Goal: Task Accomplishment & Management: Manage account settings

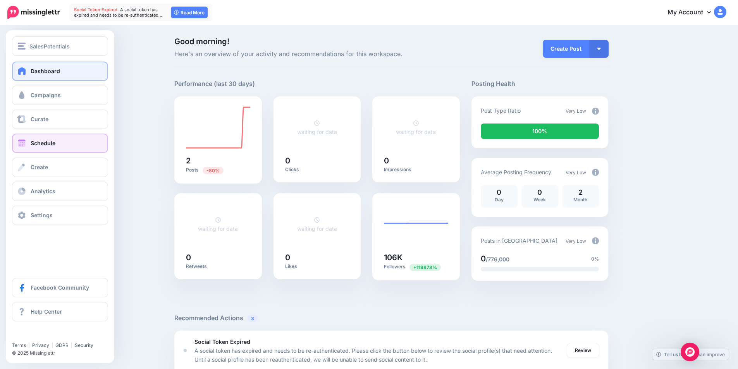
click at [29, 146] on link "Schedule" at bounding box center [60, 143] width 96 height 19
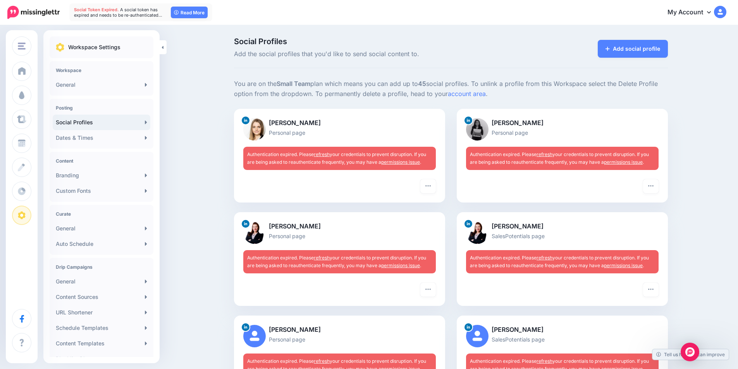
click at [410, 160] on link "permissions issue" at bounding box center [400, 162] width 39 height 6
click at [327, 154] on link "refresh" at bounding box center [322, 154] width 16 height 6
click at [428, 189] on icon "button" at bounding box center [428, 186] width 6 height 6
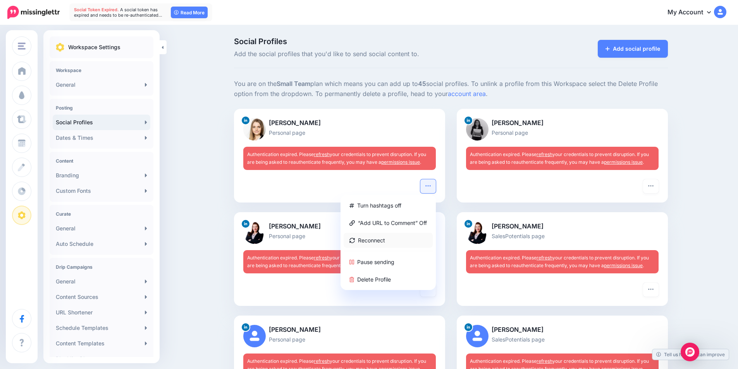
click at [396, 239] on link "Reconnect" at bounding box center [388, 240] width 89 height 15
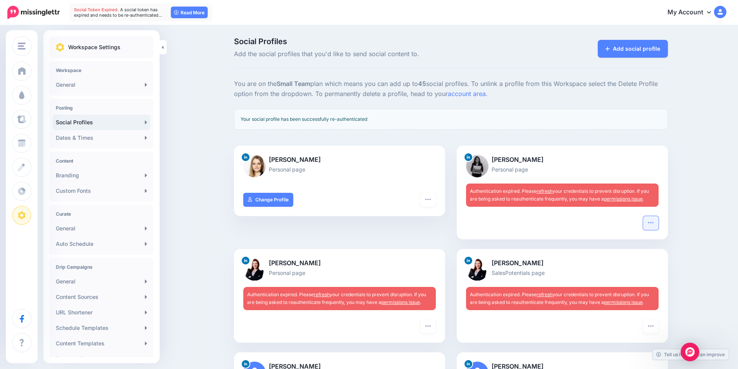
click at [650, 224] on button "button" at bounding box center [650, 223] width 15 height 14
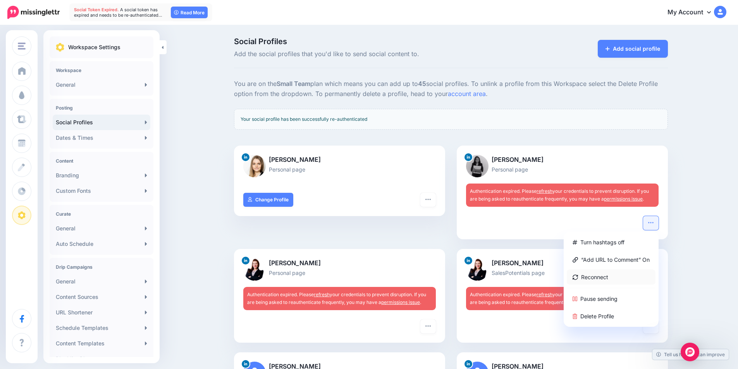
click at [620, 274] on link "Reconnect" at bounding box center [611, 277] width 89 height 15
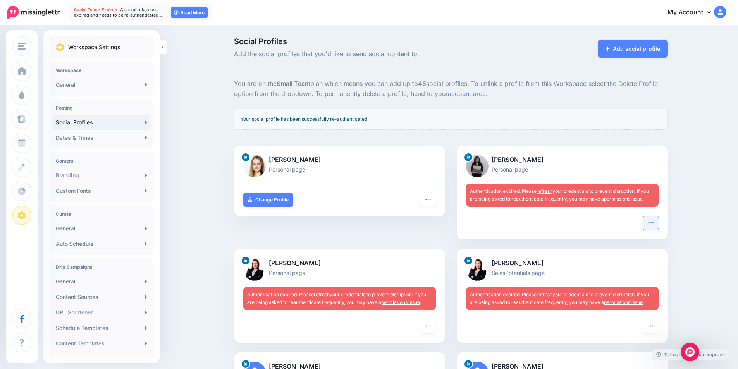
click at [654, 223] on icon "button" at bounding box center [651, 223] width 6 height 6
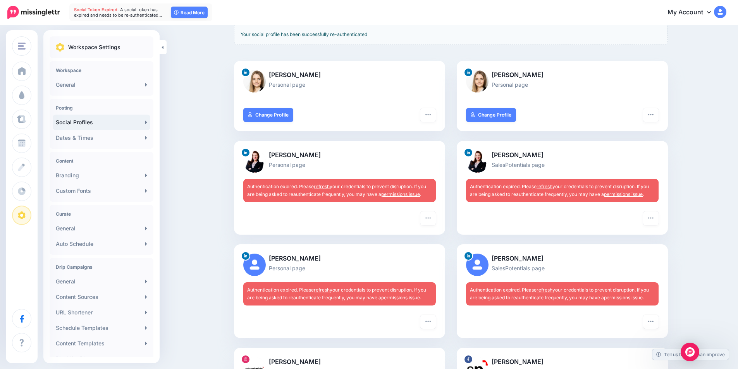
scroll to position [39, 0]
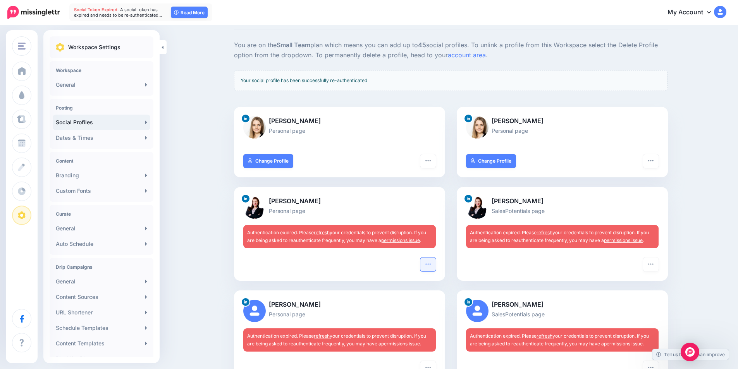
click at [431, 263] on icon "button" at bounding box center [428, 264] width 6 height 6
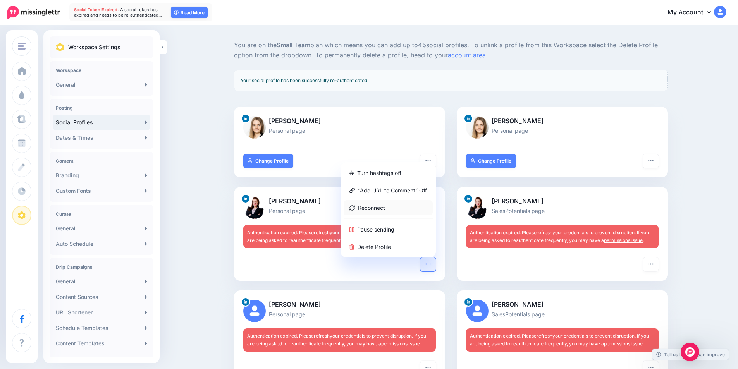
click at [377, 208] on link "Reconnect" at bounding box center [388, 207] width 89 height 15
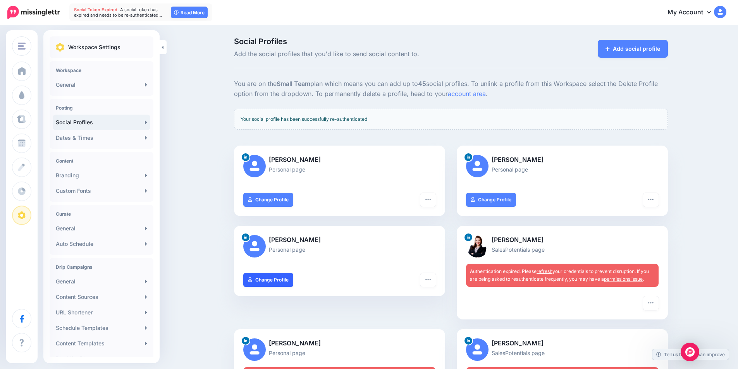
click at [275, 278] on link "Change Profile" at bounding box center [268, 280] width 50 height 14
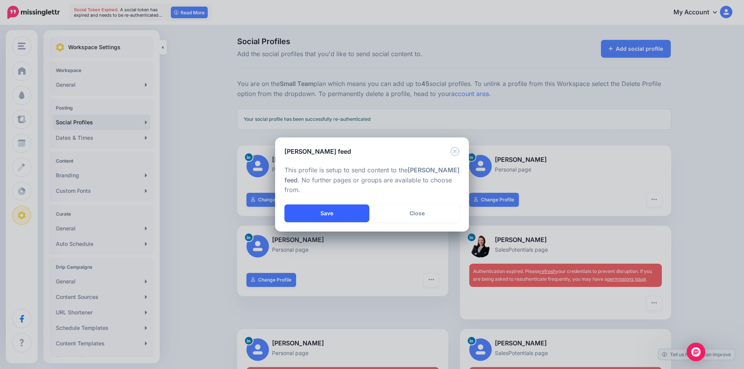
click at [337, 213] on button "Save" at bounding box center [326, 213] width 85 height 18
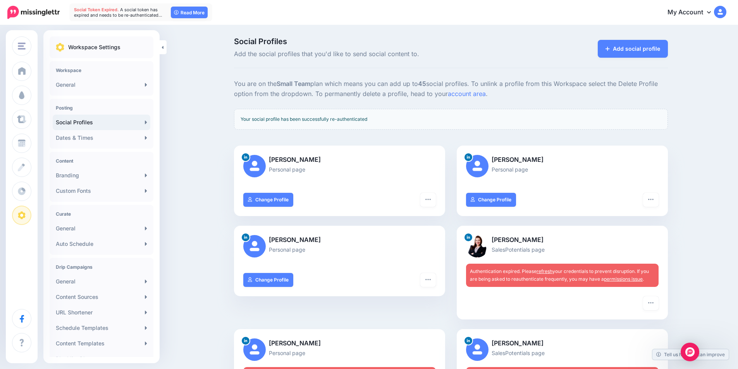
click at [426, 268] on div "[PERSON_NAME] Personal page" at bounding box center [339, 249] width 211 height 47
click at [428, 276] on button "button" at bounding box center [427, 280] width 15 height 14
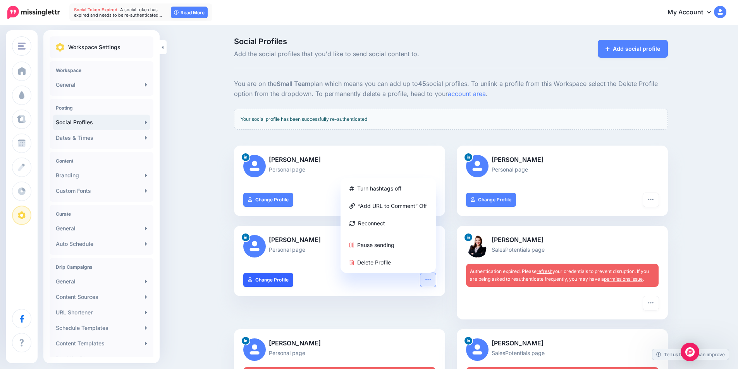
click at [265, 281] on link "Change Profile" at bounding box center [268, 280] width 50 height 14
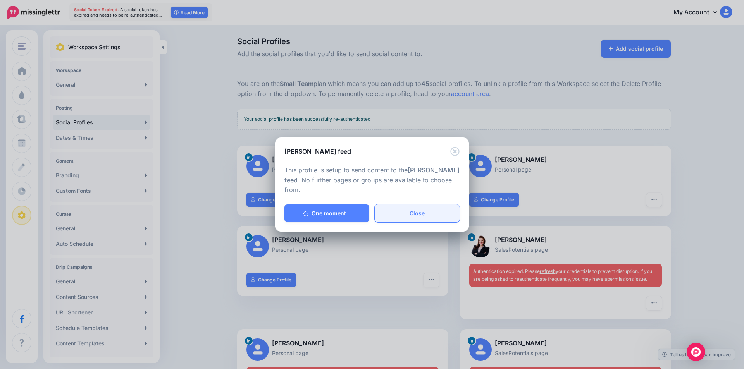
click at [412, 213] on link "Close" at bounding box center [417, 213] width 85 height 18
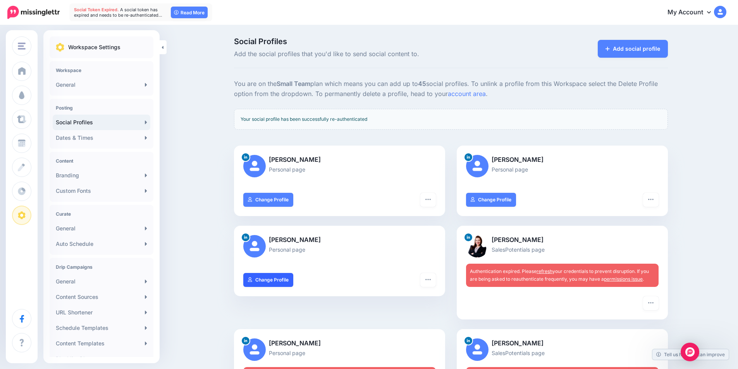
click at [253, 286] on link "Change Profile" at bounding box center [268, 280] width 50 height 14
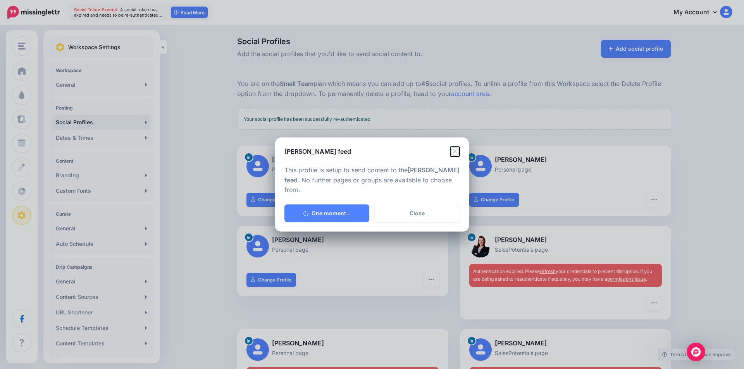
click at [452, 148] on icon "Close" at bounding box center [454, 151] width 9 height 9
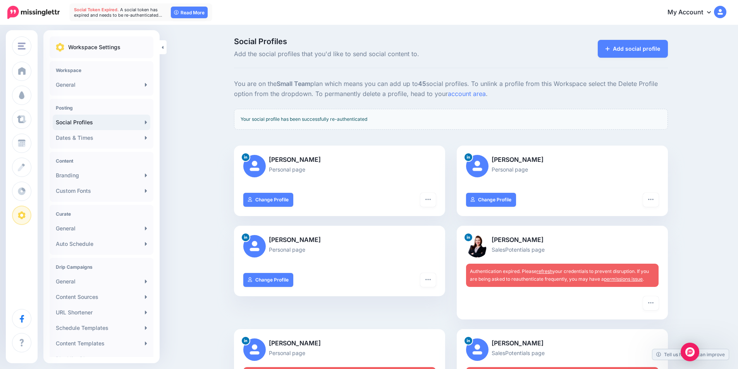
click at [544, 271] on link "refresh" at bounding box center [544, 271] width 16 height 6
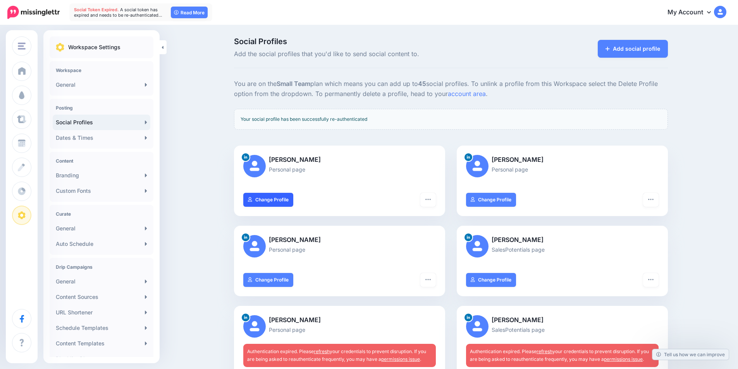
drag, startPoint x: 0, startPoint y: 0, endPoint x: 270, endPoint y: 201, distance: 336.0
click at [270, 201] on link "Change Profile" at bounding box center [268, 200] width 50 height 14
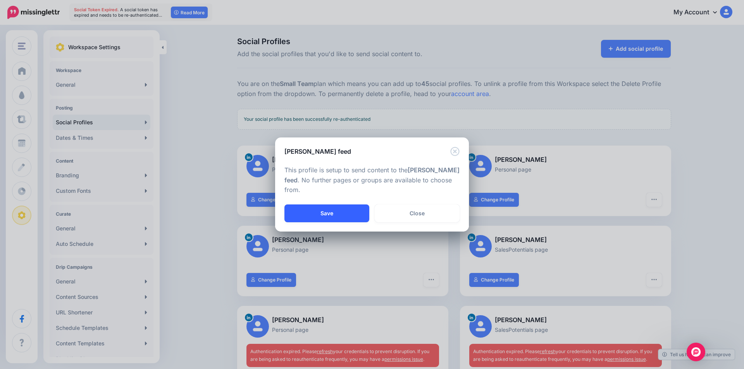
click at [368, 215] on button "Save" at bounding box center [326, 213] width 85 height 18
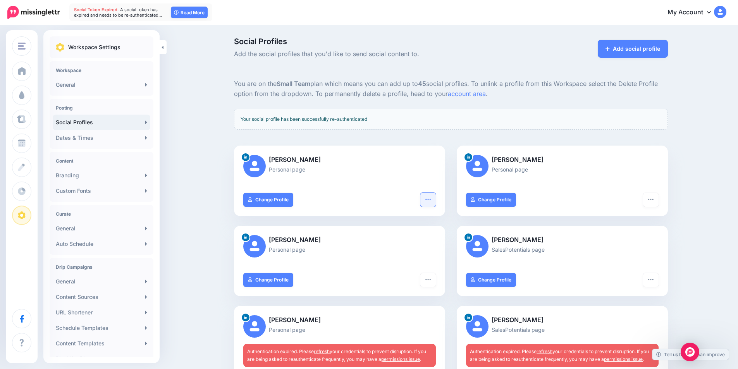
click at [434, 206] on button "button" at bounding box center [427, 200] width 15 height 14
click at [431, 201] on icon "button" at bounding box center [428, 199] width 6 height 6
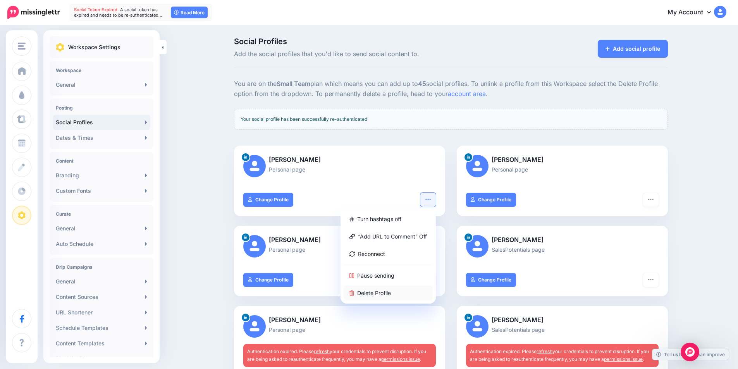
click at [386, 291] on link "Delete Profile" at bounding box center [388, 292] width 89 height 15
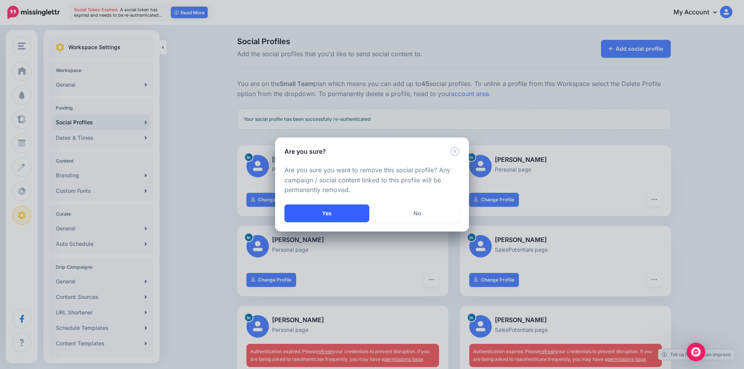
click at [345, 208] on button "Yes" at bounding box center [326, 213] width 85 height 18
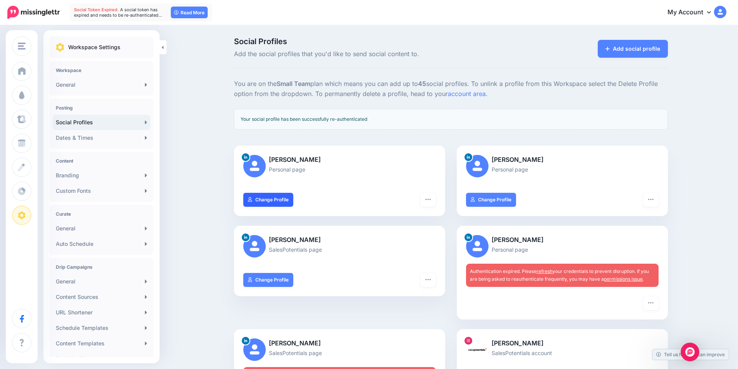
click at [274, 206] on link "Change Profile" at bounding box center [268, 200] width 50 height 14
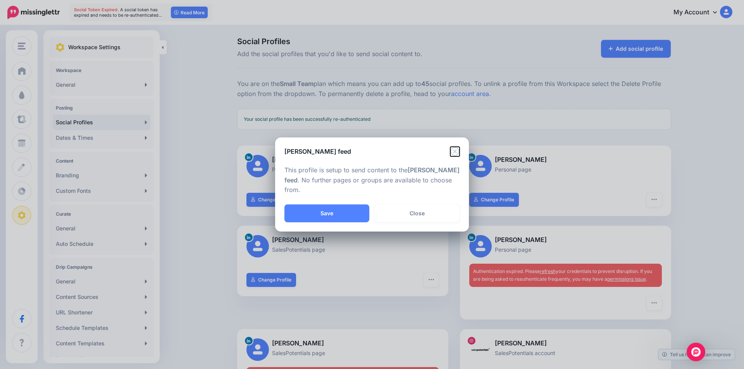
click at [457, 149] on icon "Close" at bounding box center [454, 151] width 9 height 9
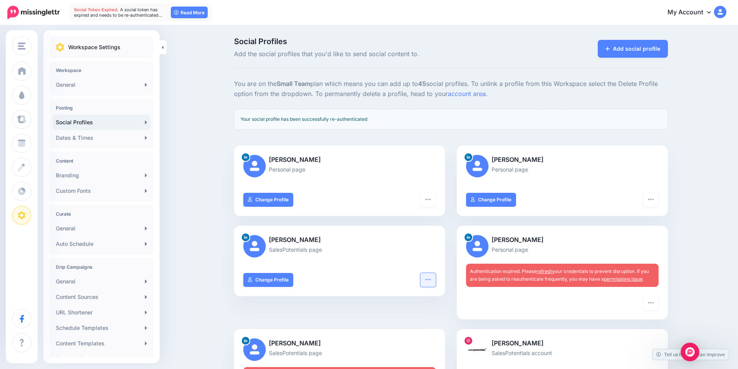
click at [433, 275] on button "button" at bounding box center [427, 280] width 15 height 14
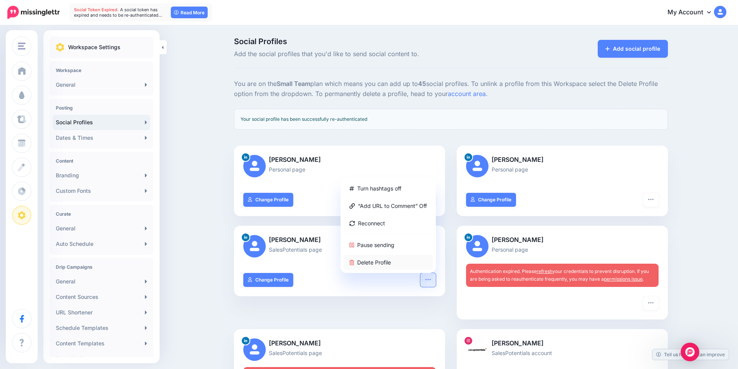
click at [368, 262] on link "Delete Profile" at bounding box center [388, 262] width 89 height 15
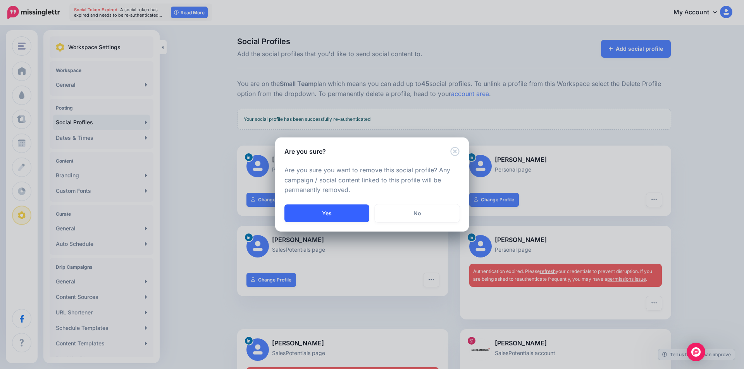
click at [344, 219] on button "Yes" at bounding box center [326, 213] width 85 height 18
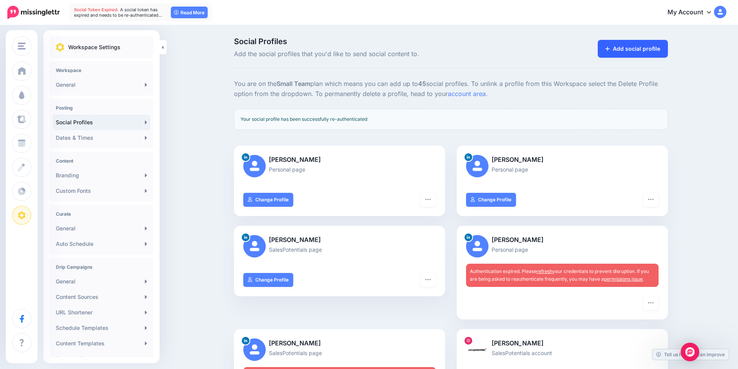
click at [617, 45] on link "Add social profile" at bounding box center [633, 49] width 70 height 18
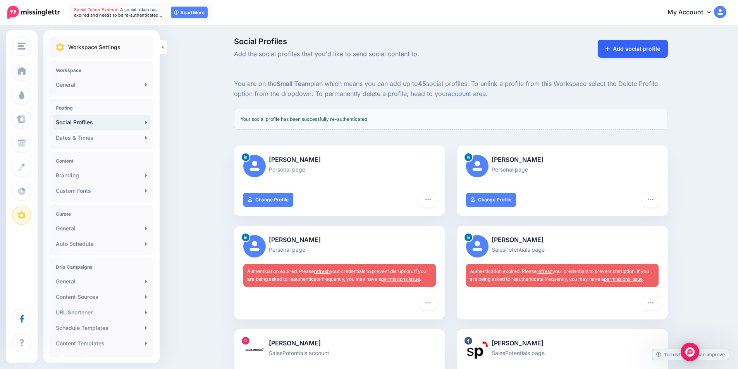
click at [624, 53] on link "Add social profile" at bounding box center [633, 49] width 70 height 18
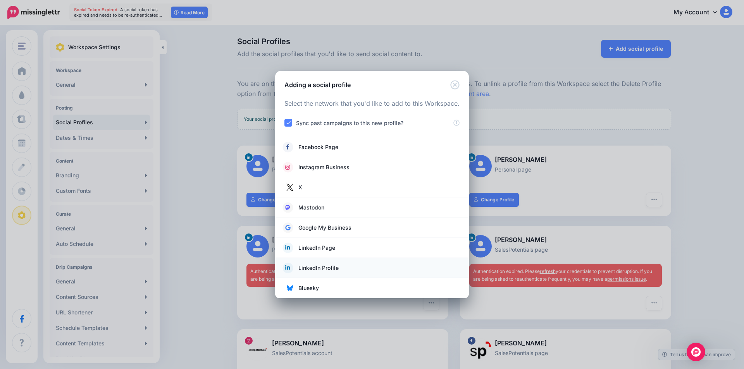
click at [330, 268] on span "LinkedIn Profile" at bounding box center [318, 267] width 40 height 9
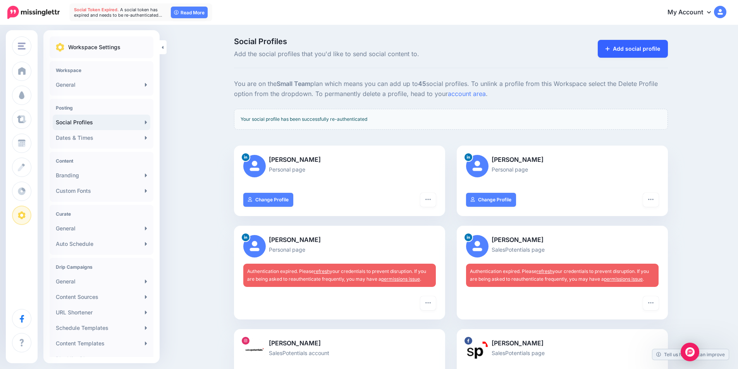
click at [620, 48] on link "Add social profile" at bounding box center [633, 49] width 70 height 18
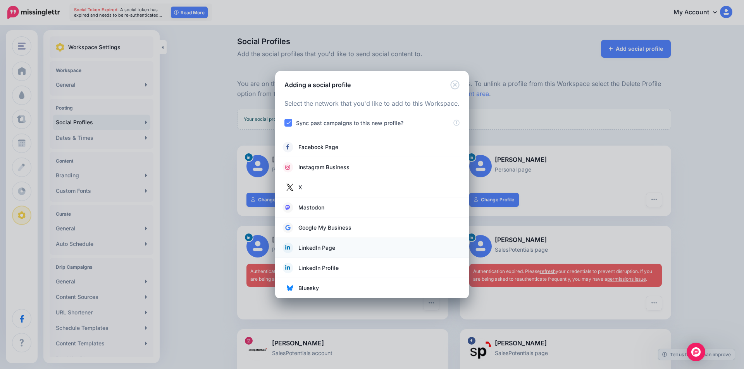
click at [339, 252] on link "LinkedIn Page" at bounding box center [372, 247] width 178 height 11
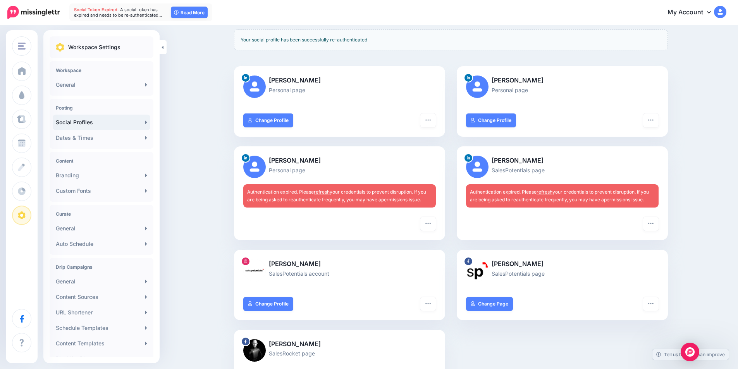
scroll to position [77, 0]
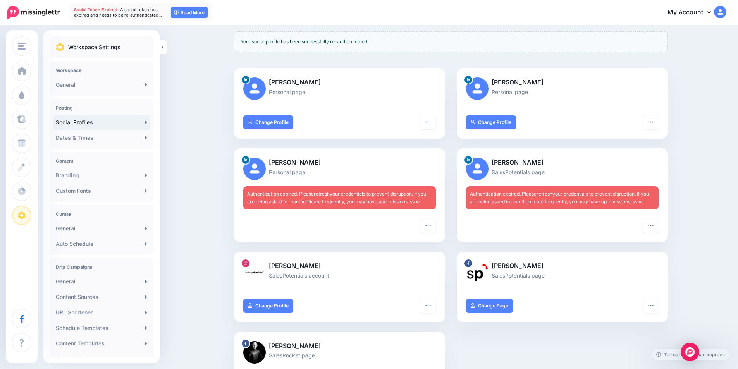
click at [419, 221] on div at bounding box center [339, 226] width 192 height 14
click at [431, 227] on icon "button" at bounding box center [428, 225] width 6 height 6
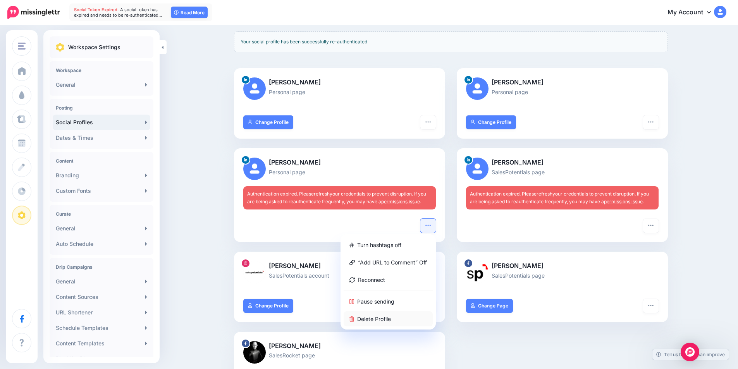
click at [394, 318] on link "Delete Profile" at bounding box center [388, 318] width 89 height 15
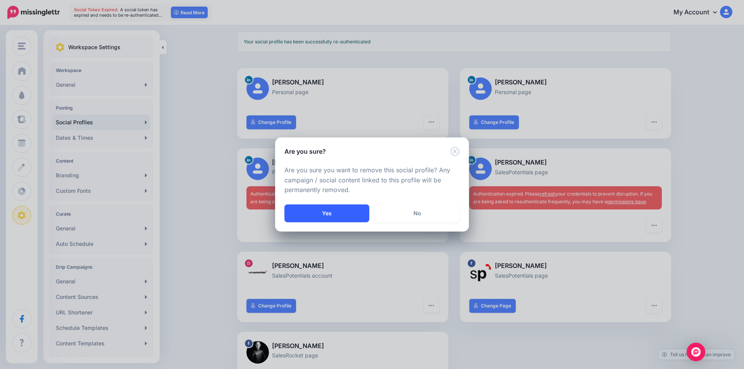
click at [327, 209] on button "Yes" at bounding box center [326, 213] width 85 height 18
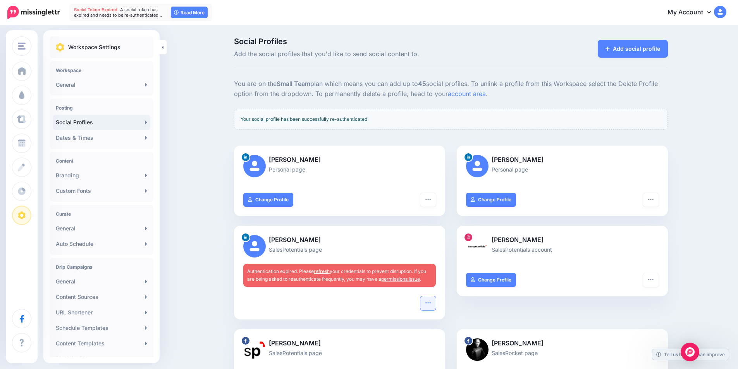
click at [428, 307] on button "button" at bounding box center [427, 303] width 15 height 14
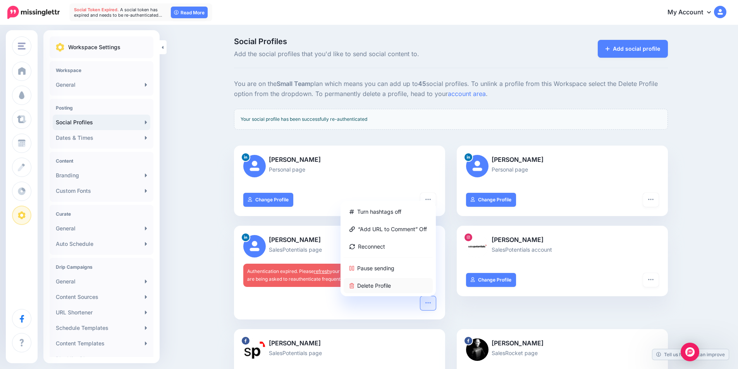
click at [388, 286] on link "Delete Profile" at bounding box center [388, 285] width 89 height 15
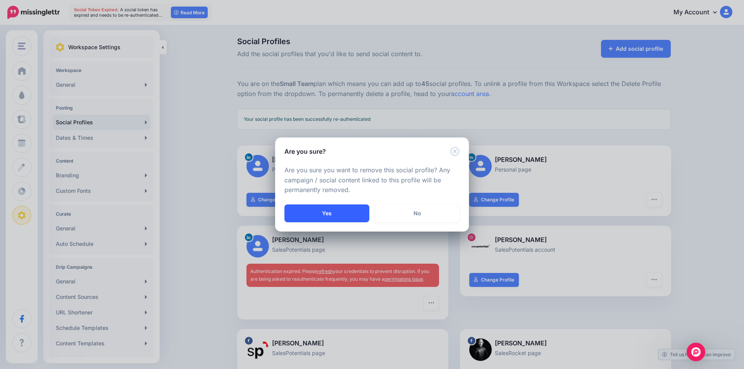
click at [322, 211] on button "Yes" at bounding box center [326, 213] width 85 height 18
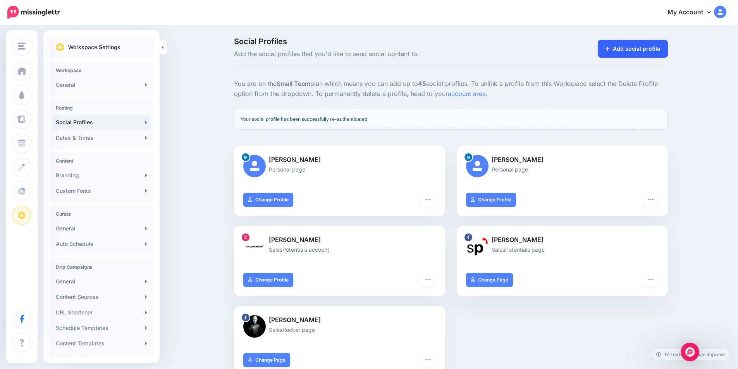
click at [632, 51] on link "Add social profile" at bounding box center [633, 49] width 70 height 18
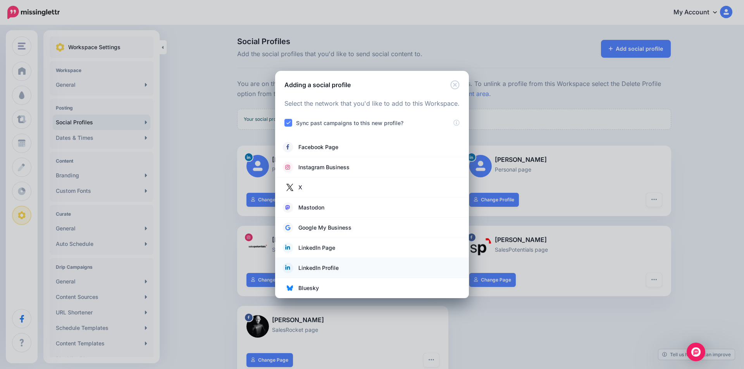
click at [310, 268] on span "LinkedIn Profile" at bounding box center [318, 267] width 40 height 9
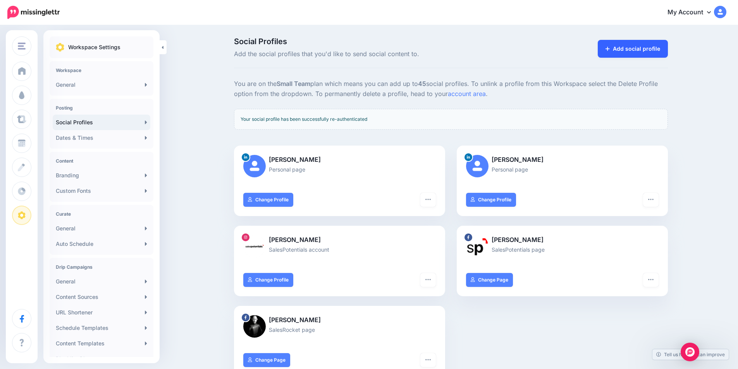
click at [627, 50] on link "Add social profile" at bounding box center [633, 49] width 70 height 18
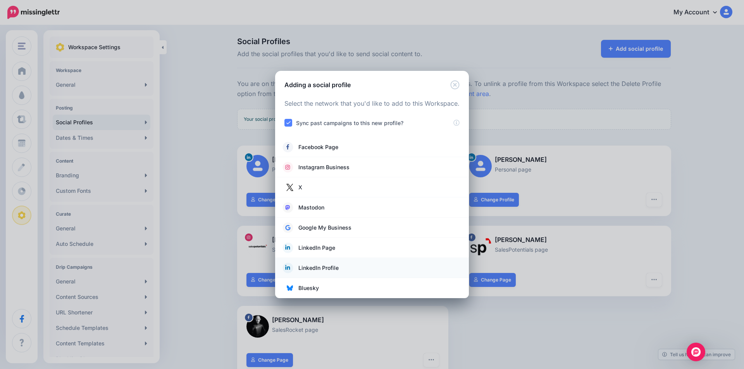
click at [344, 263] on link "LinkedIn Profile" at bounding box center [372, 268] width 178 height 11
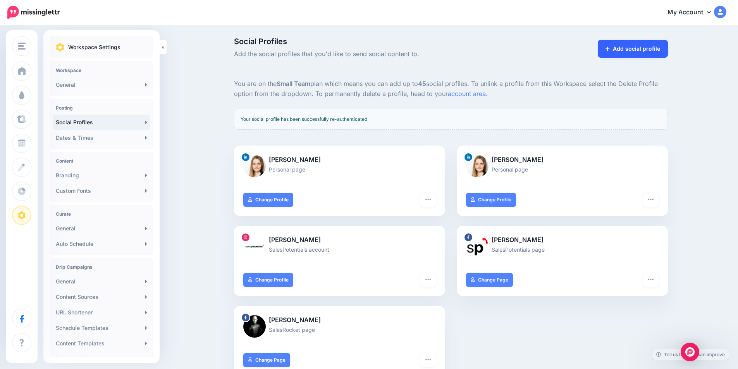
click at [615, 54] on link "Add social profile" at bounding box center [633, 49] width 70 height 18
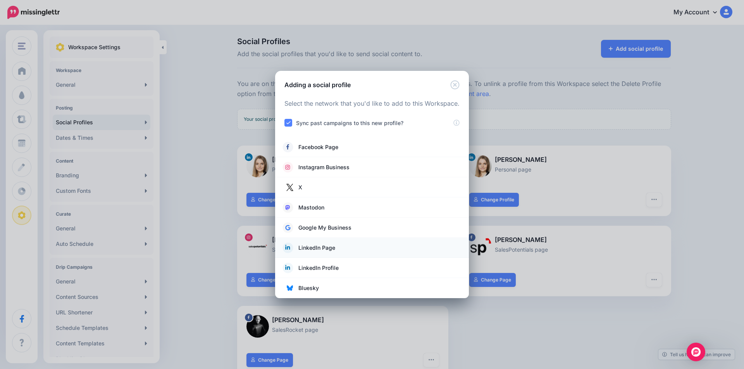
click at [357, 254] on li "LinkedIn Page" at bounding box center [372, 248] width 194 height 20
click at [322, 243] on link "LinkedIn Page" at bounding box center [372, 247] width 178 height 11
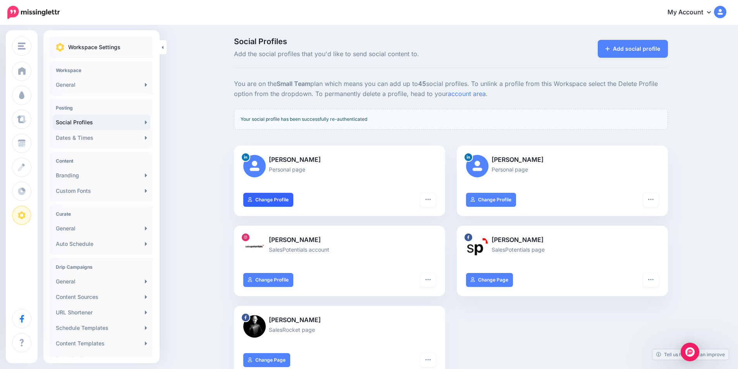
click at [279, 200] on link "Change Profile" at bounding box center [268, 200] width 50 height 14
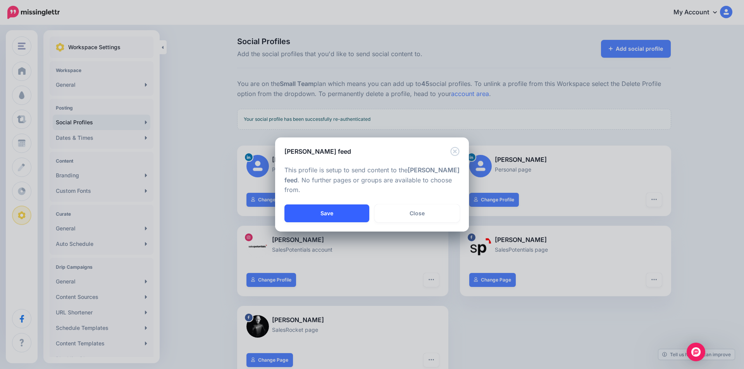
click at [304, 213] on button "Save" at bounding box center [326, 213] width 85 height 18
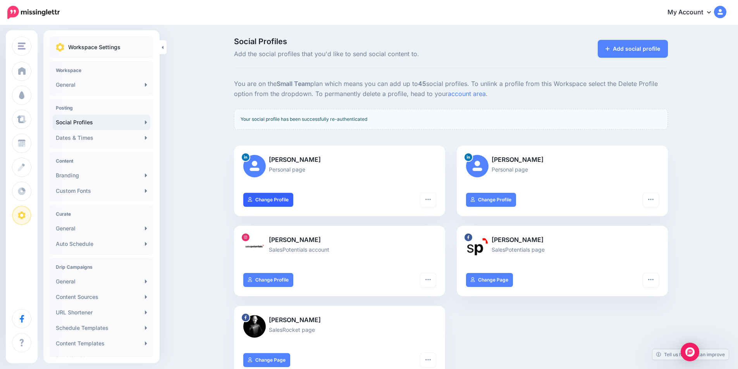
click at [282, 200] on link "Change Profile" at bounding box center [268, 200] width 50 height 14
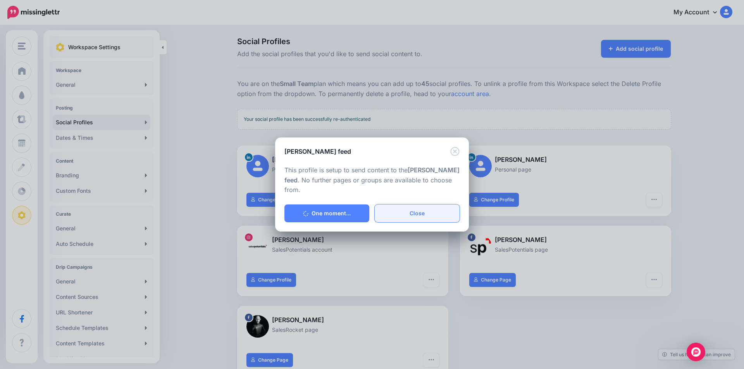
click at [392, 216] on link "Close" at bounding box center [417, 213] width 85 height 18
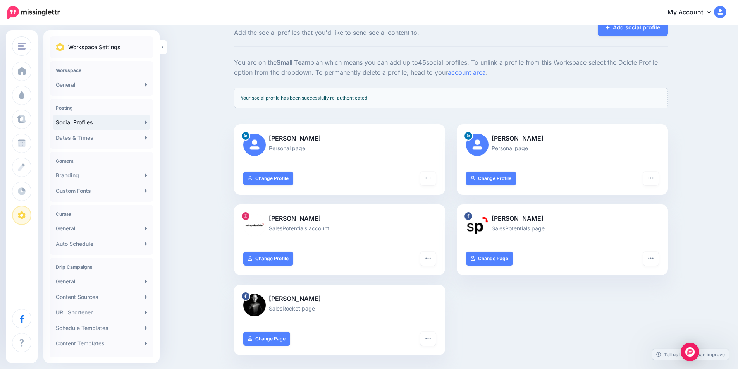
scroll to position [39, 0]
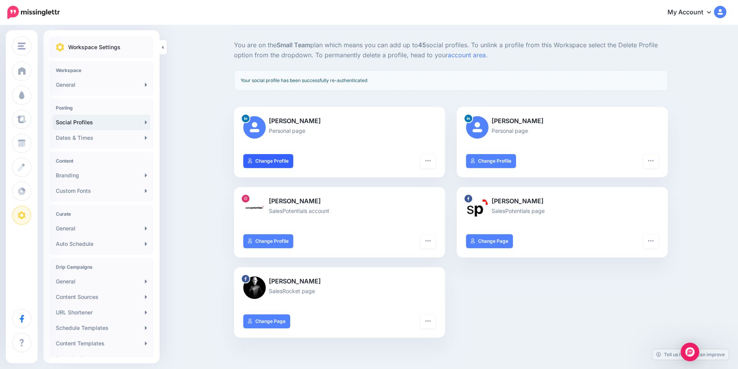
click at [287, 155] on link "Change Profile" at bounding box center [268, 161] width 50 height 14
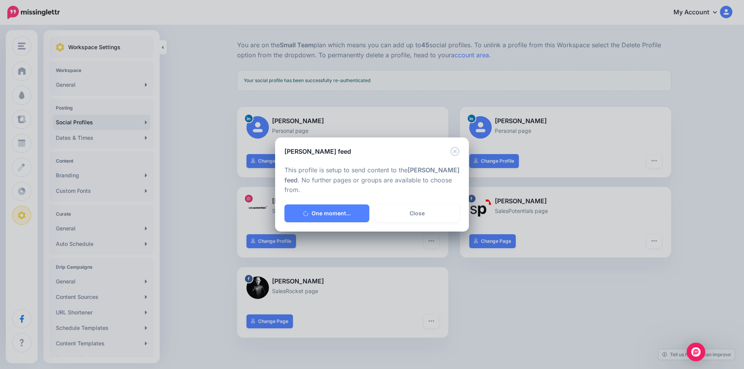
click at [320, 198] on div "This profile is setup to send content to the [PERSON_NAME] feed . No further pa…" at bounding box center [372, 180] width 194 height 49
click at [419, 212] on link "Close" at bounding box center [417, 213] width 85 height 18
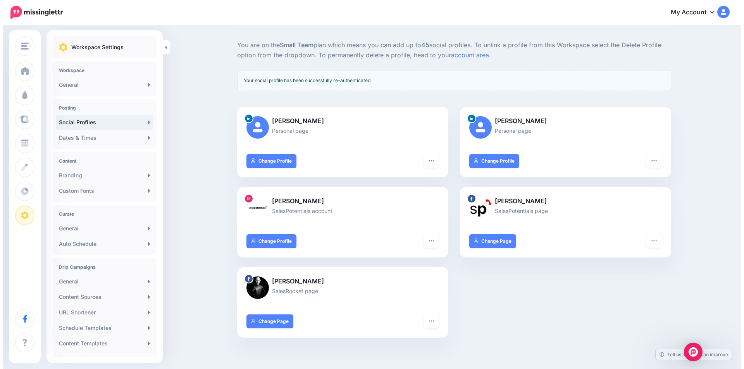
scroll to position [0, 0]
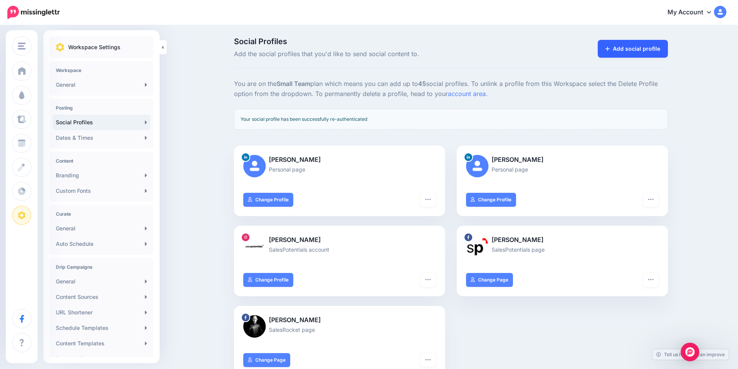
click at [635, 45] on link "Add social profile" at bounding box center [633, 49] width 70 height 18
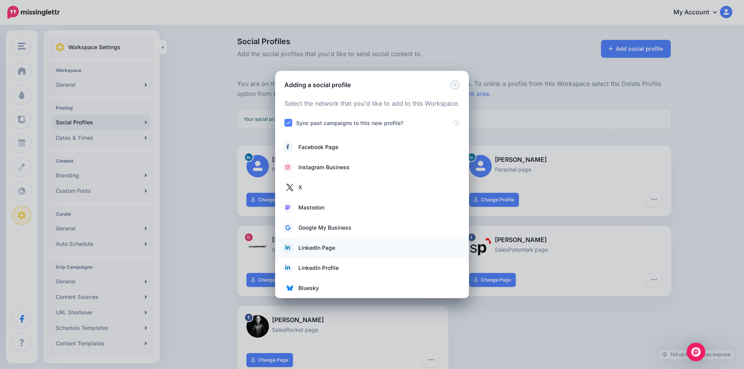
click at [325, 254] on li "LinkedIn Page" at bounding box center [372, 248] width 194 height 20
click at [327, 250] on span "LinkedIn Page" at bounding box center [316, 247] width 37 height 9
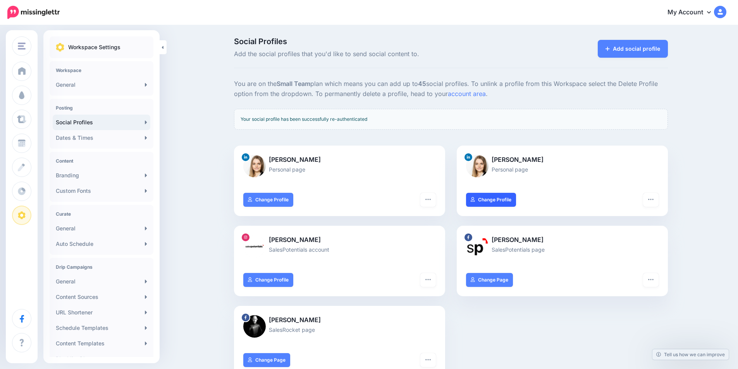
click at [508, 204] on link "Change Profile" at bounding box center [491, 200] width 50 height 14
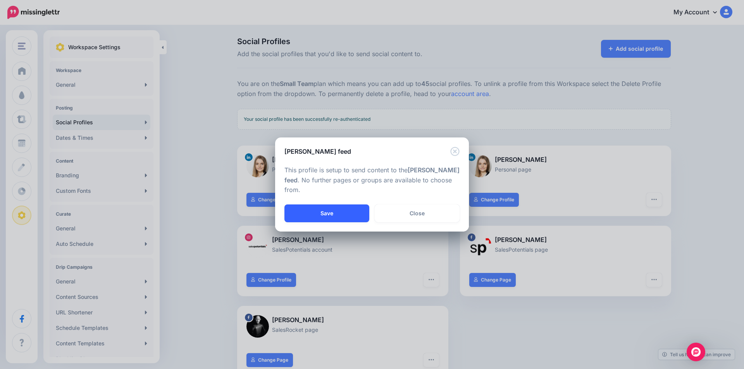
click at [318, 216] on button "Save" at bounding box center [326, 213] width 85 height 18
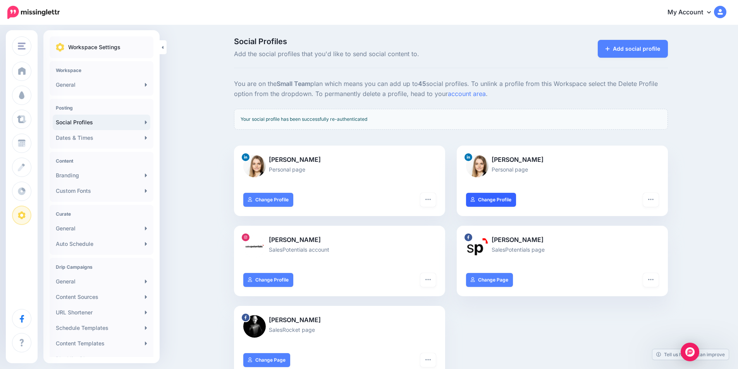
click at [497, 194] on link "Change Profile" at bounding box center [491, 200] width 50 height 14
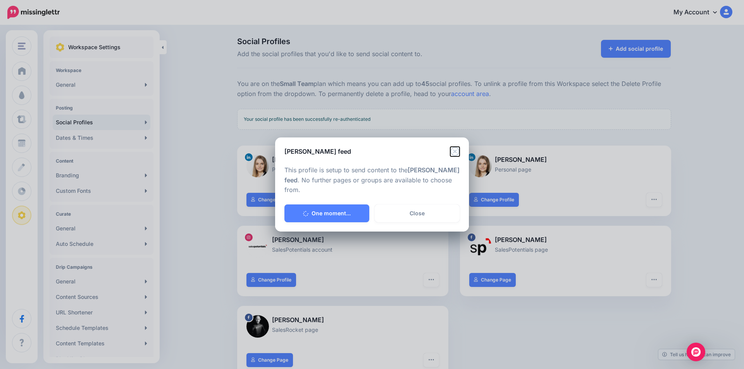
click at [454, 154] on icon "Close" at bounding box center [454, 151] width 9 height 9
